Goal: Task Accomplishment & Management: Use online tool/utility

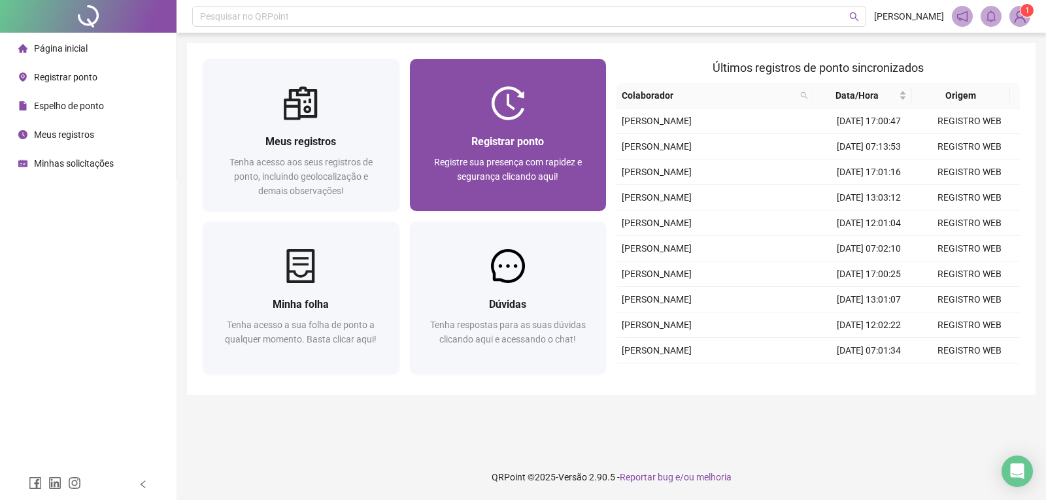
click at [483, 120] on div at bounding box center [508, 103] width 197 height 34
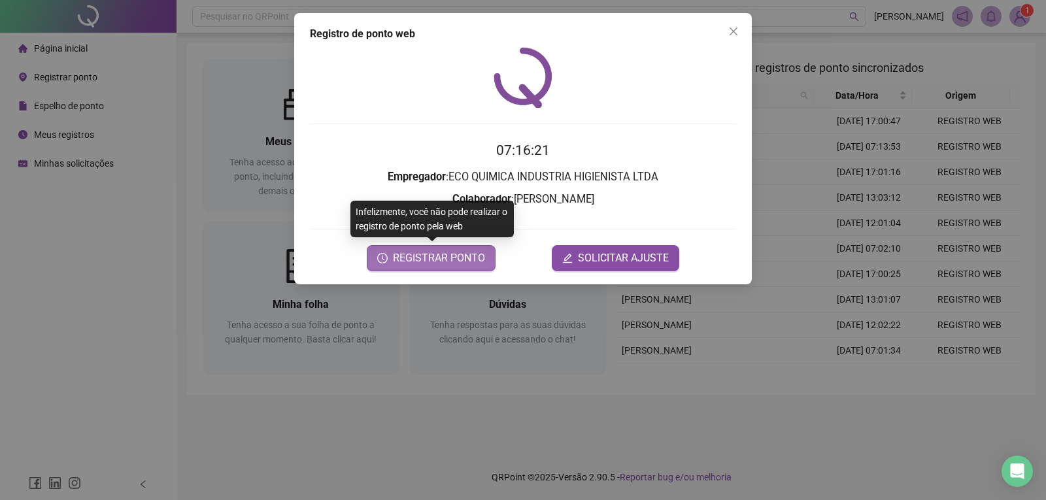
click at [436, 256] on span "REGISTRAR PONTO" at bounding box center [439, 258] width 92 height 16
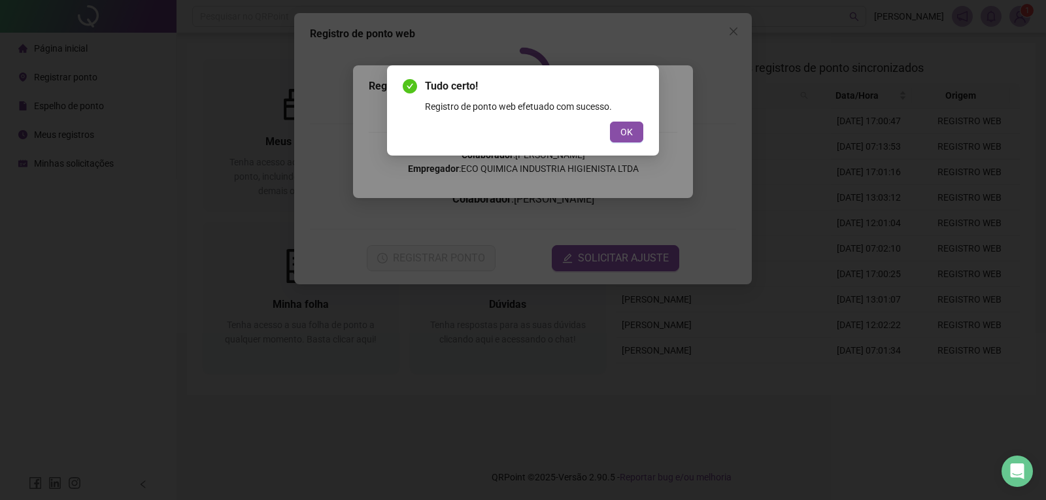
click at [624, 137] on span "OK" at bounding box center [627, 132] width 12 height 14
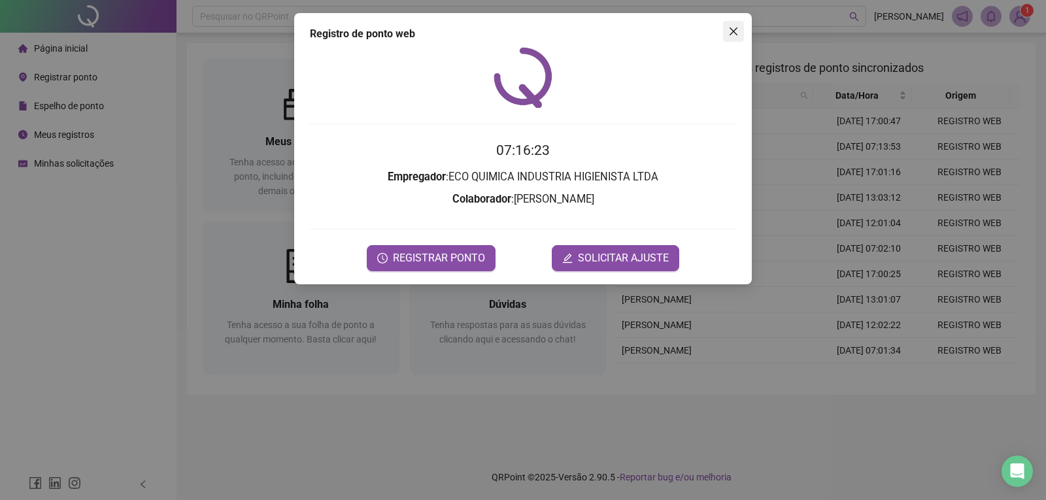
click at [728, 26] on button "Close" at bounding box center [733, 31] width 21 height 21
